Goal: Task Accomplishment & Management: Use online tool/utility

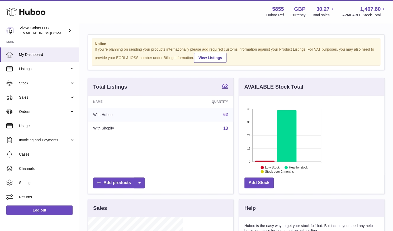
scroll to position [82, 95]
click at [32, 110] on span "Orders" at bounding box center [44, 111] width 50 height 5
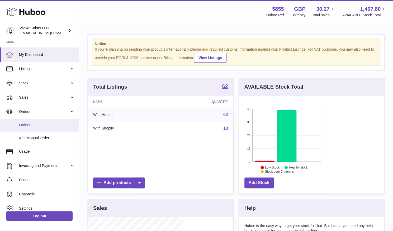
click at [33, 121] on link "Orders" at bounding box center [39, 125] width 79 height 13
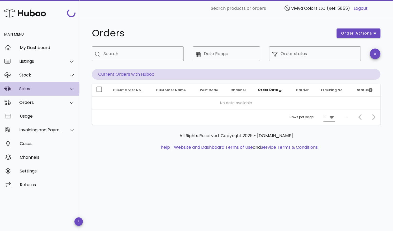
click at [46, 90] on div "Sales" at bounding box center [40, 88] width 43 height 5
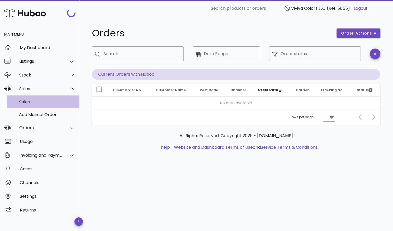
click at [43, 102] on div "Sales" at bounding box center [47, 102] width 56 height 5
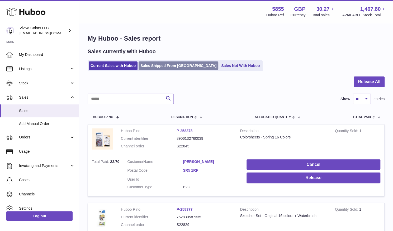
click at [167, 65] on link "Sales Shipped From Huboo" at bounding box center [179, 66] width 80 height 9
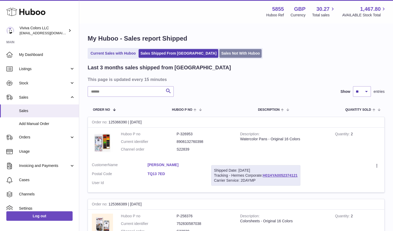
click at [227, 54] on link "Sales Not With Huboo" at bounding box center [240, 53] width 42 height 9
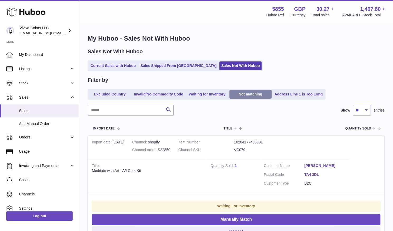
click at [259, 95] on link "Not matching" at bounding box center [250, 94] width 42 height 9
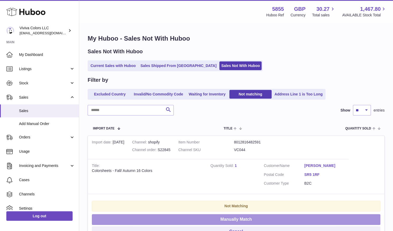
click at [347, 214] on button "Manually Match" at bounding box center [236, 219] width 289 height 11
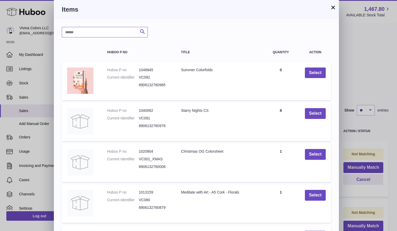
click at [117, 34] on input "text" at bounding box center [105, 32] width 86 height 11
type input "****"
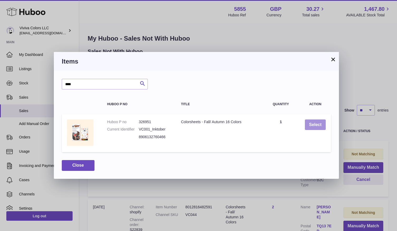
click at [313, 124] on button "Select" at bounding box center [315, 125] width 21 height 11
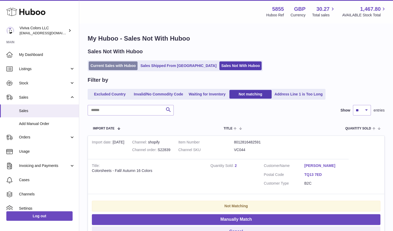
click at [120, 65] on link "Current Sales with Huboo" at bounding box center [113, 66] width 49 height 9
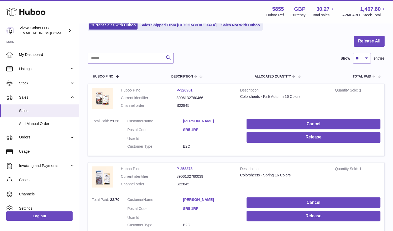
scroll to position [43, 0]
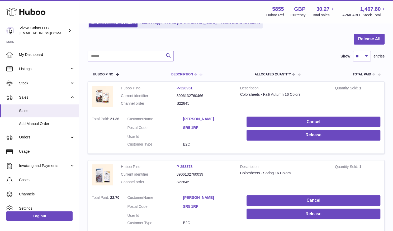
click at [206, 74] on th "Description" at bounding box center [186, 74] width 40 height 15
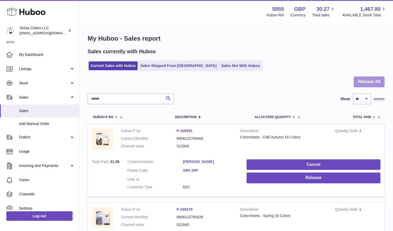
click at [363, 81] on button "Release All" at bounding box center [369, 82] width 31 height 11
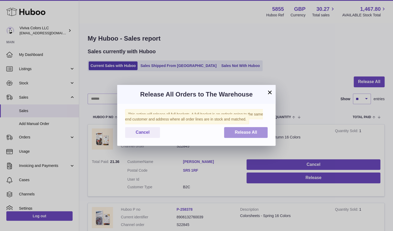
click at [246, 135] on span "Release All" at bounding box center [246, 132] width 22 height 4
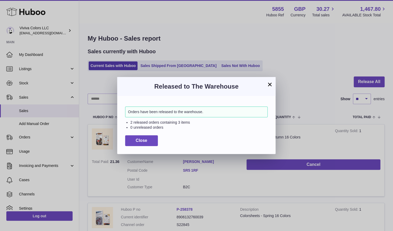
click at [270, 84] on button "×" at bounding box center [270, 84] width 6 height 6
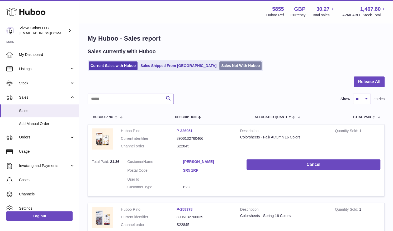
click at [219, 68] on link "Sales Not With Huboo" at bounding box center [240, 66] width 42 height 9
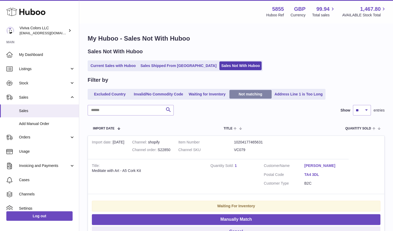
click at [247, 96] on link "Not matching" at bounding box center [250, 94] width 42 height 9
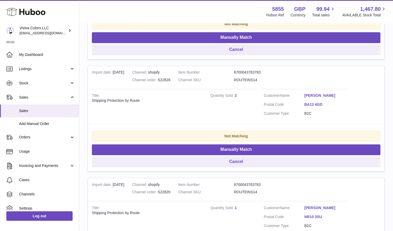
scroll to position [515, 0]
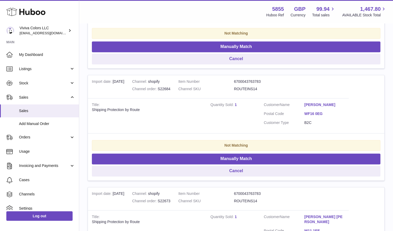
scroll to position [307, 0]
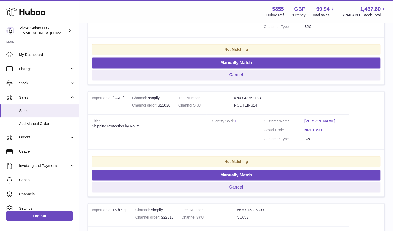
scroll to position [515, 0]
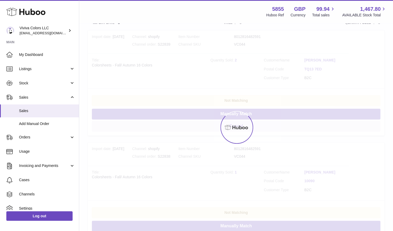
scroll to position [24, 0]
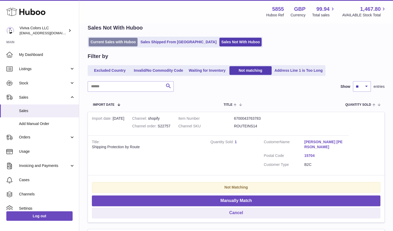
click at [116, 45] on link "Current Sales with Huboo" at bounding box center [113, 42] width 49 height 9
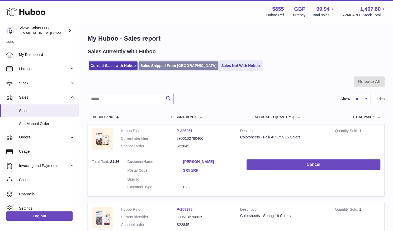
click at [177, 63] on link "Sales Shipped From [GEOGRAPHIC_DATA]" at bounding box center [179, 66] width 80 height 9
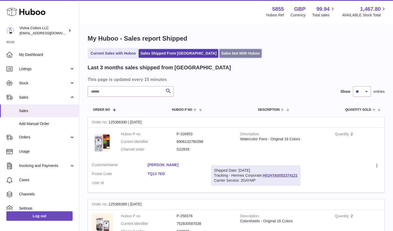
click at [219, 49] on link "Sales Not With Huboo" at bounding box center [240, 53] width 42 height 9
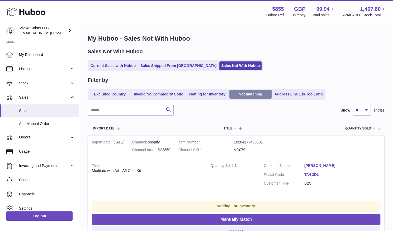
click at [252, 96] on link "Not matching" at bounding box center [250, 94] width 42 height 9
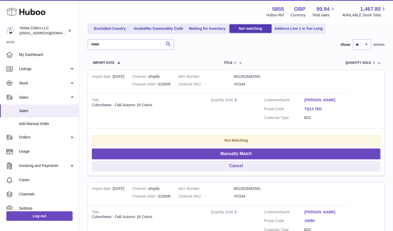
scroll to position [62, 0]
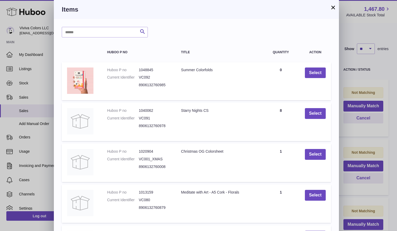
click at [332, 6] on button "×" at bounding box center [333, 7] width 6 height 6
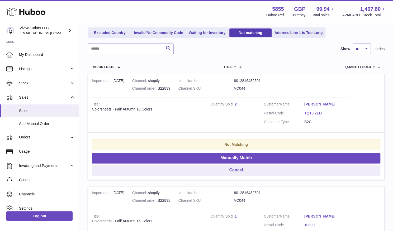
scroll to position [0, 0]
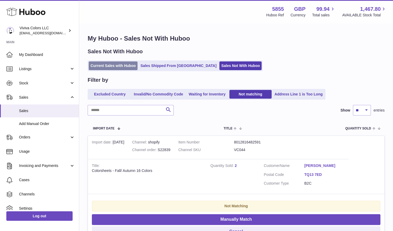
click at [119, 67] on link "Current Sales with Huboo" at bounding box center [113, 66] width 49 height 9
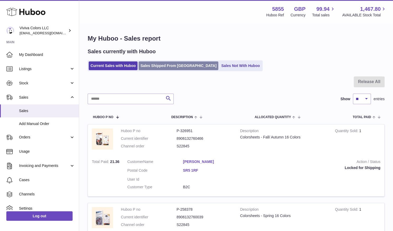
click at [164, 62] on link "Sales Shipped From [GEOGRAPHIC_DATA]" at bounding box center [179, 66] width 80 height 9
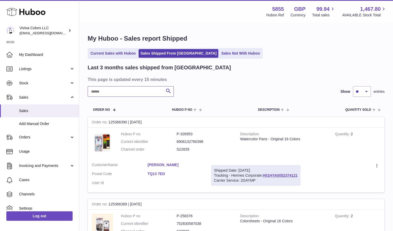
click at [131, 94] on input "text" at bounding box center [131, 91] width 86 height 11
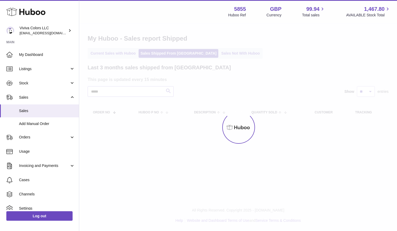
type input "*****"
click at [139, 88] on div at bounding box center [238, 128] width 318 height 208
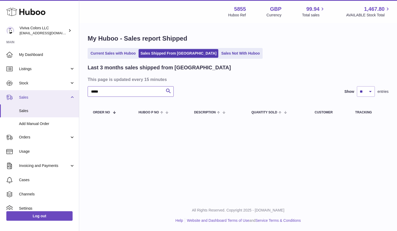
drag, startPoint x: 109, startPoint y: 96, endPoint x: 74, endPoint y: 96, distance: 34.9
click at [74, 96] on div "Huboo Viviva Colors LLC [EMAIL_ADDRESS][DOMAIN_NAME] Main My Dashboard Listings…" at bounding box center [198, 115] width 397 height 231
paste input "*"
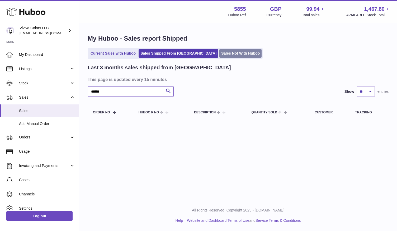
type input "******"
click at [219, 51] on link "Sales Not With Huboo" at bounding box center [240, 53] width 42 height 9
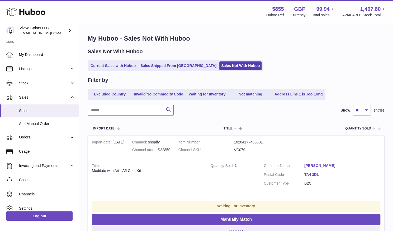
click at [116, 108] on input "text" at bounding box center [131, 110] width 86 height 11
paste input "******"
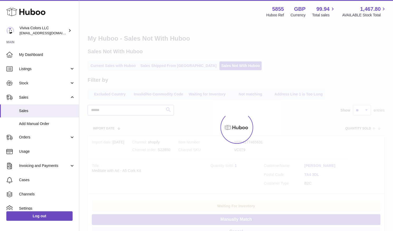
type input "******"
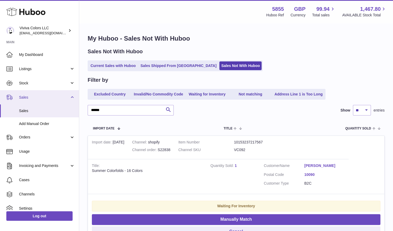
click at [40, 97] on span "Sales" at bounding box center [44, 97] width 50 height 5
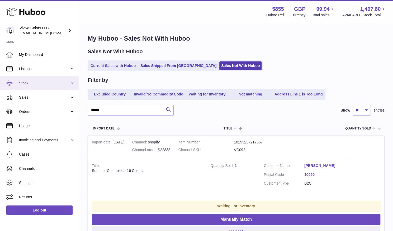
click at [49, 87] on link "Stock" at bounding box center [39, 83] width 79 height 14
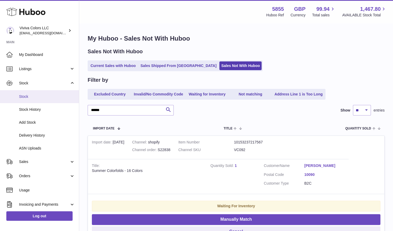
click at [45, 96] on span "Stock" at bounding box center [47, 96] width 56 height 5
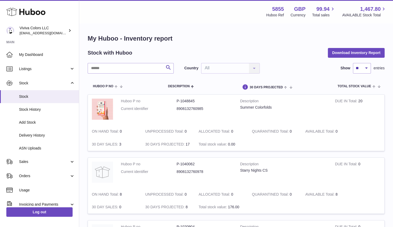
scroll to position [0, 22]
click at [122, 72] on input "text" at bounding box center [131, 68] width 86 height 11
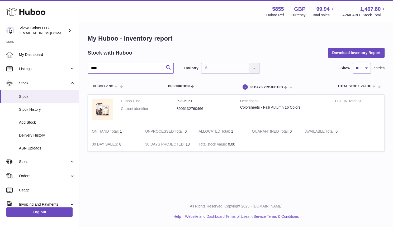
type input "****"
click at [39, 100] on link "Stock" at bounding box center [39, 96] width 79 height 13
click at [33, 161] on span "Sales" at bounding box center [44, 161] width 50 height 5
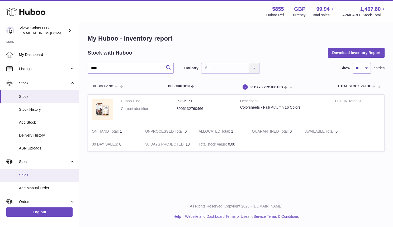
click at [32, 177] on span "Sales" at bounding box center [47, 175] width 56 height 5
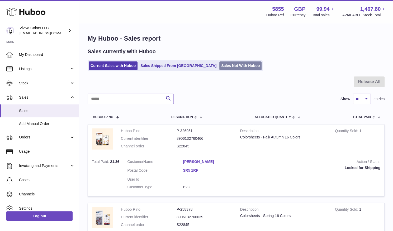
click at [221, 69] on link "Sales Not With Huboo" at bounding box center [240, 66] width 42 height 9
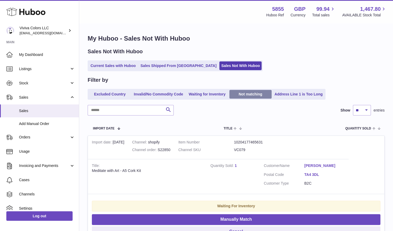
click at [257, 97] on link "Not matching" at bounding box center [250, 94] width 42 height 9
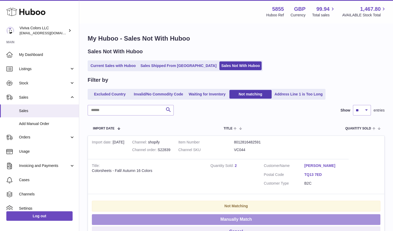
click at [373, 214] on button "Manually Match" at bounding box center [236, 219] width 289 height 11
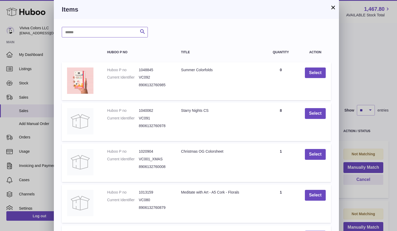
click at [117, 34] on input "text" at bounding box center [105, 32] width 86 height 11
type input "****"
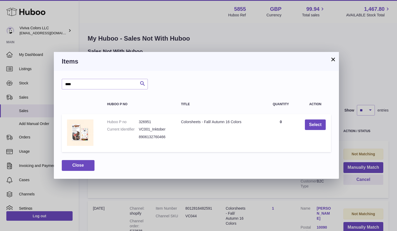
click at [333, 58] on button "×" at bounding box center [333, 59] width 6 height 6
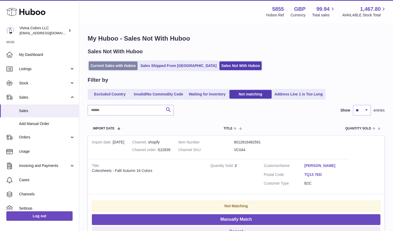
click at [115, 68] on link "Current Sales with Huboo" at bounding box center [113, 66] width 49 height 9
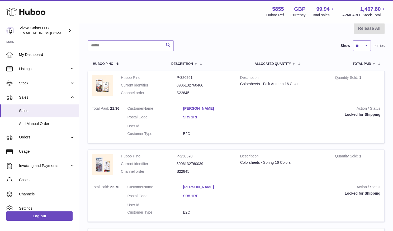
scroll to position [54, 0]
